Goal: Find specific page/section: Find specific page/section

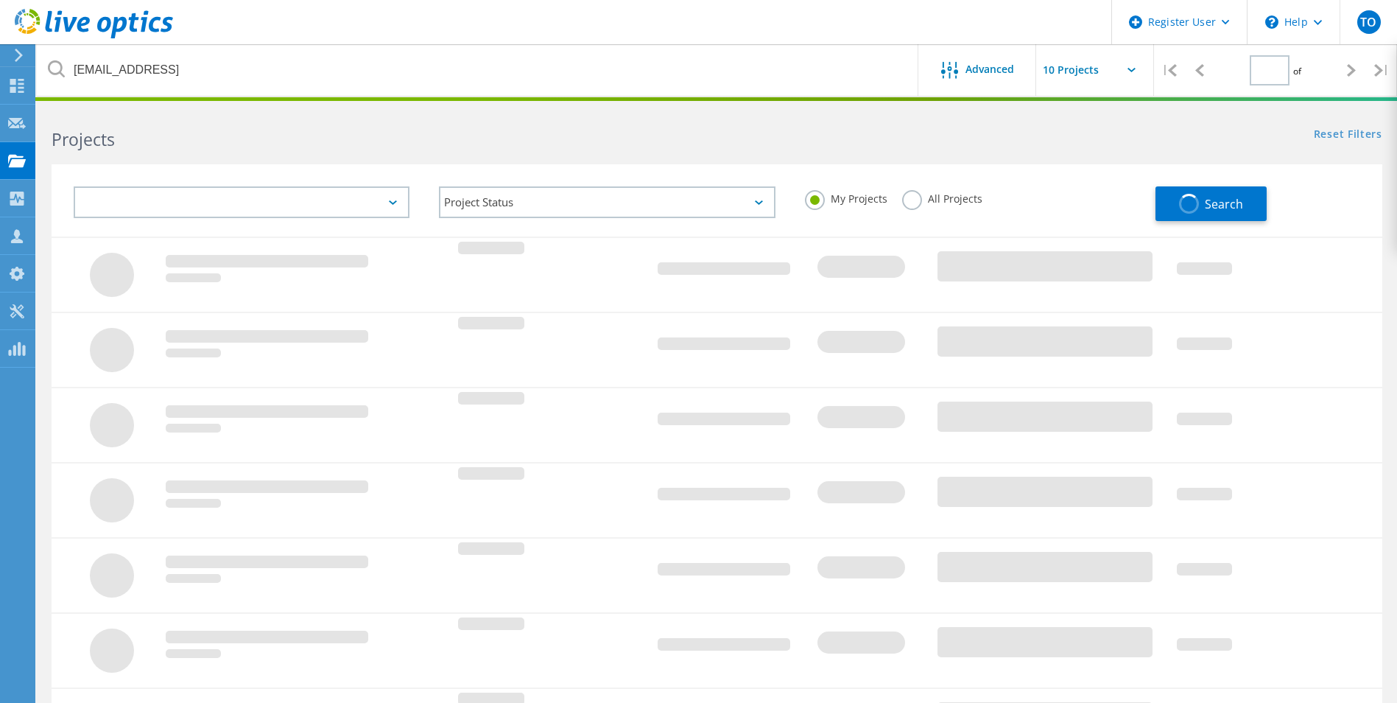
type input "1"
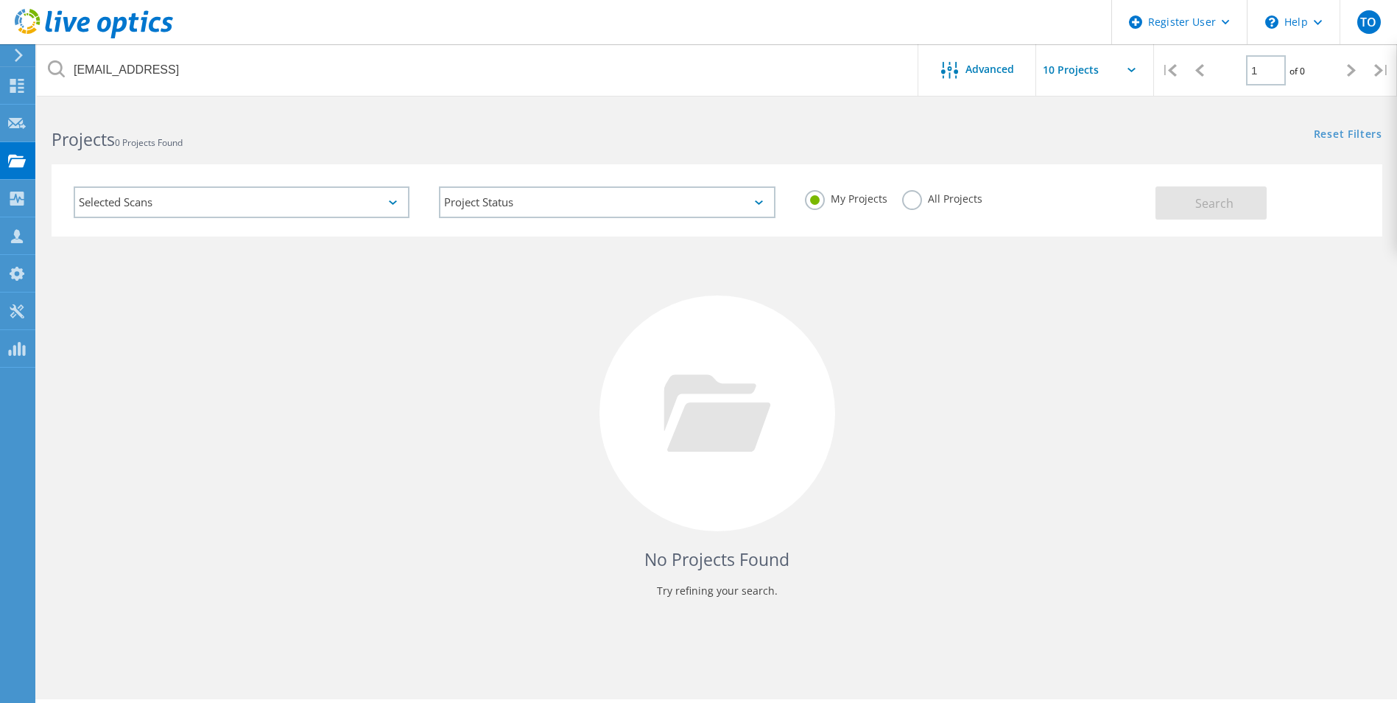
click at [264, 169] on div "Selected Scans Project Status In Progress Complete Published Anonymous Archived…" at bounding box center [717, 200] width 1331 height 72
click at [54, 35] on icon at bounding box center [94, 24] width 158 height 30
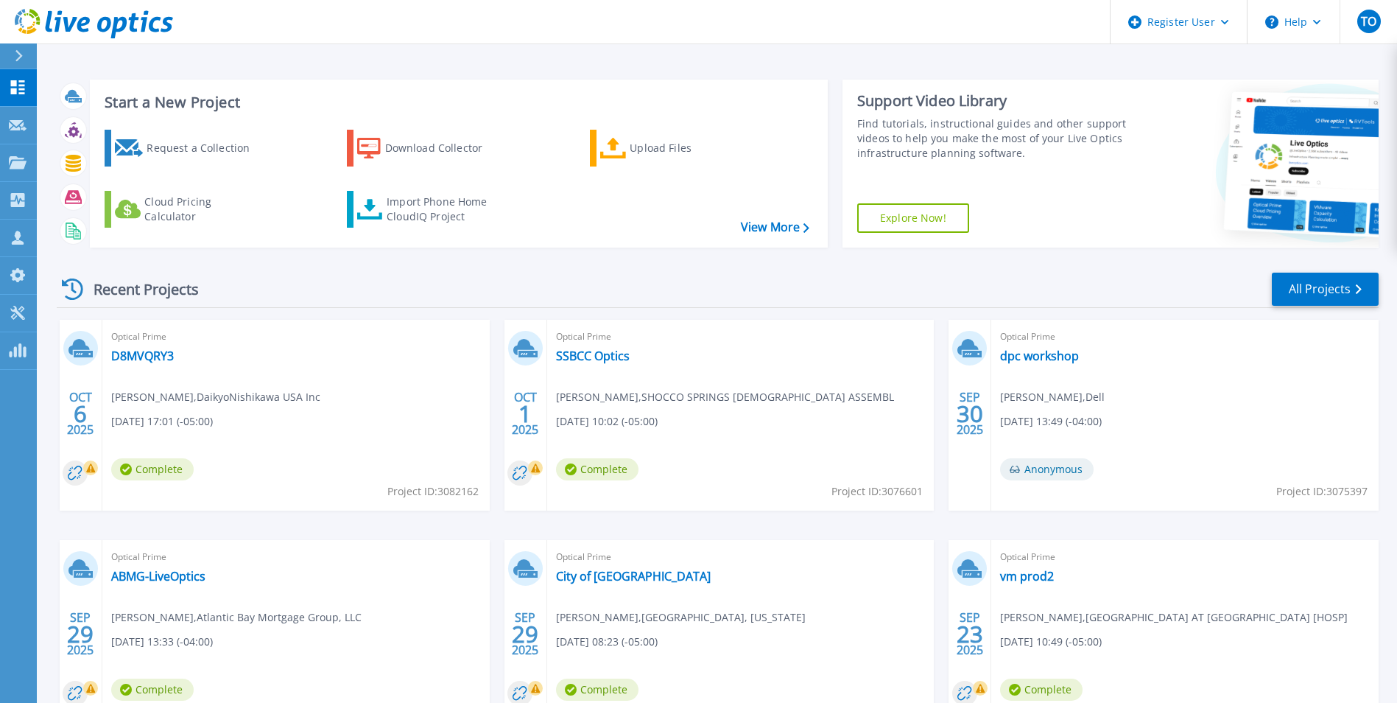
click at [63, 47] on div "Start a New Project Request a Collection Download Collector Upload Files Cloud …" at bounding box center [717, 386] width 1361 height 772
